Goal: Navigation & Orientation: Find specific page/section

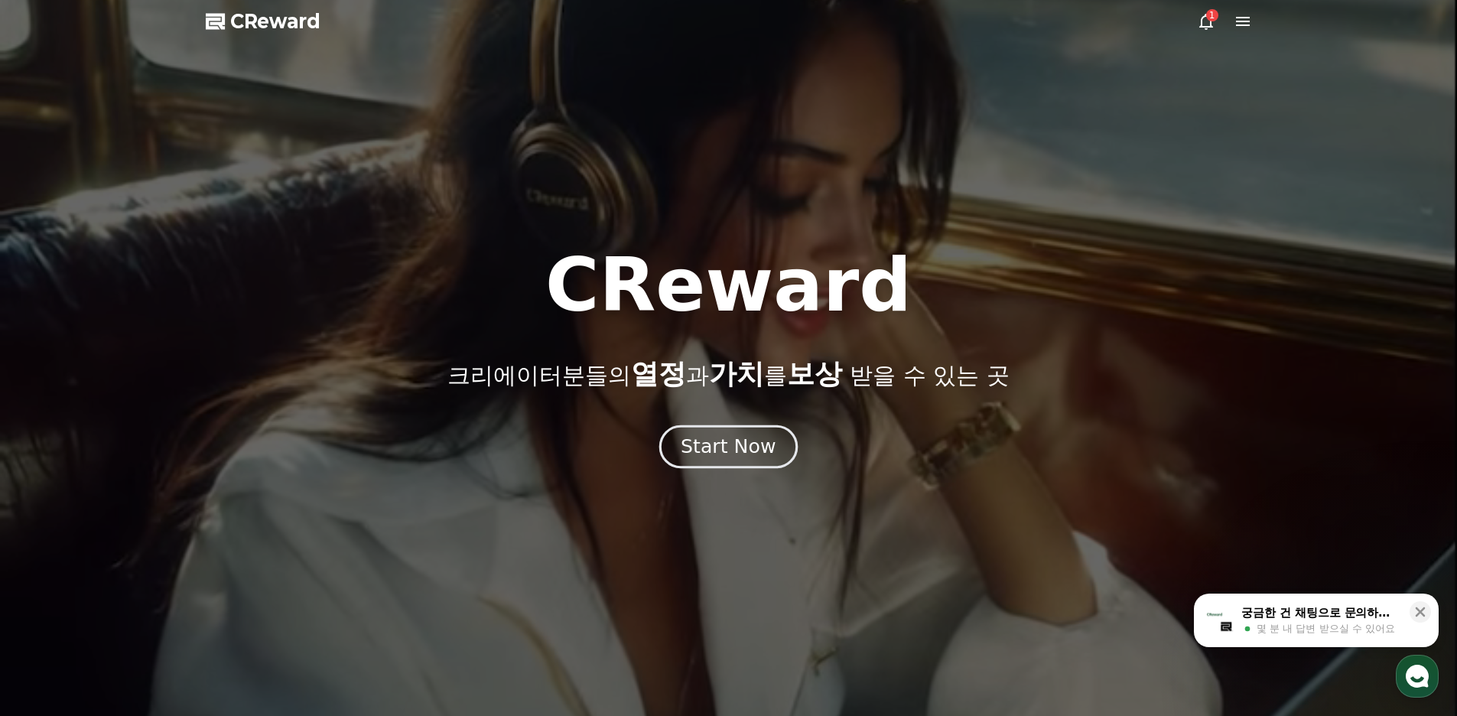
click at [759, 442] on div "Start Now" at bounding box center [728, 447] width 95 height 26
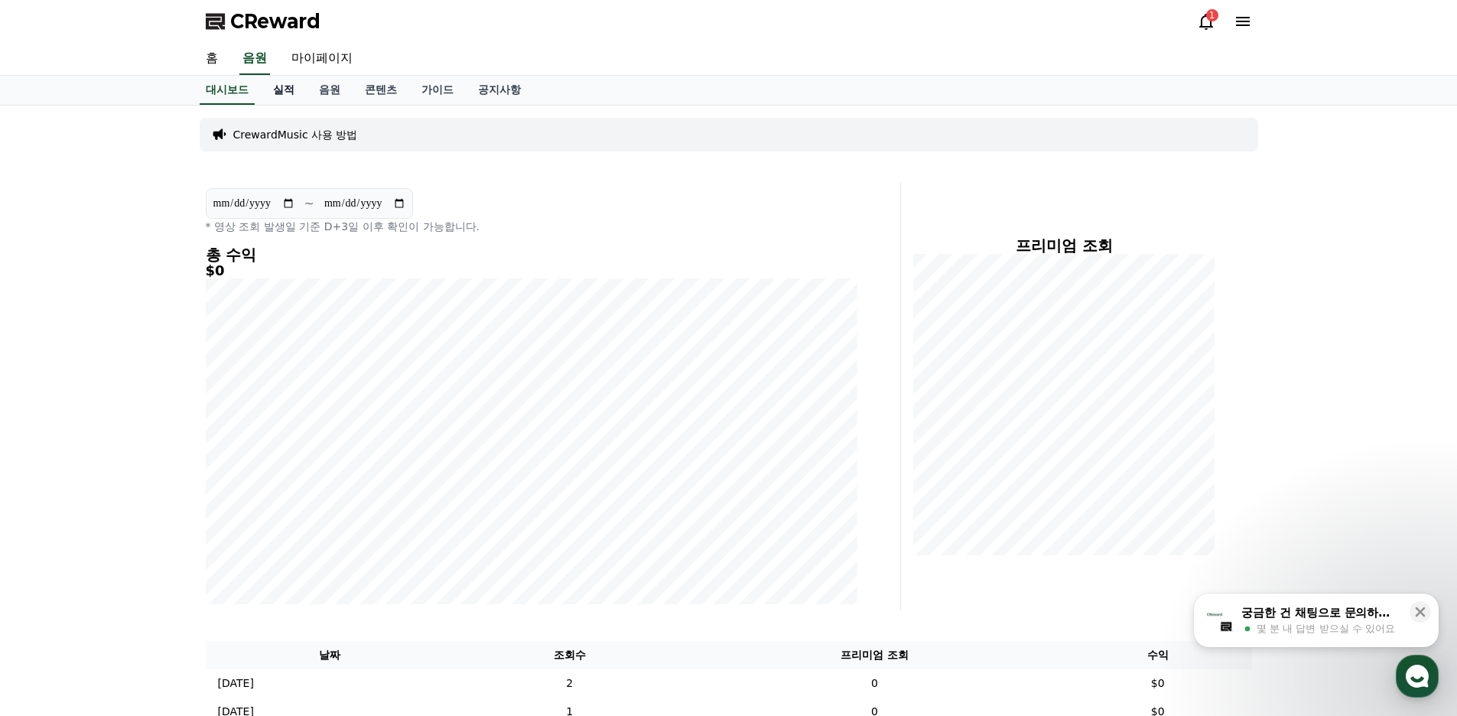
click at [281, 89] on link "실적" at bounding box center [284, 90] width 46 height 29
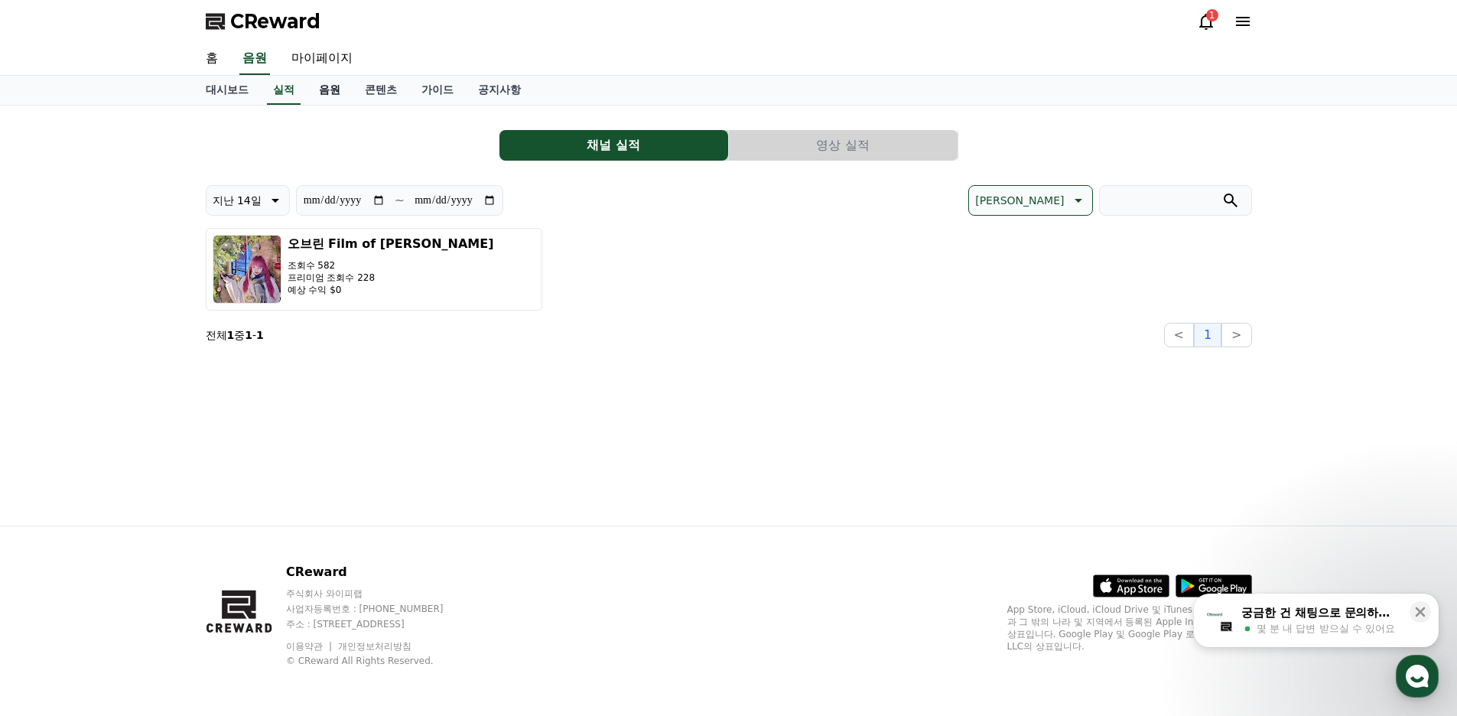
click at [326, 84] on link "음원" at bounding box center [330, 90] width 46 height 29
